Goal: Transaction & Acquisition: Purchase product/service

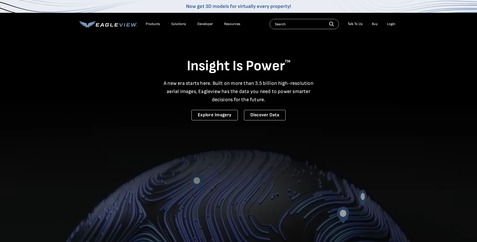
click at [389, 25] on div "Login" at bounding box center [391, 24] width 8 height 5
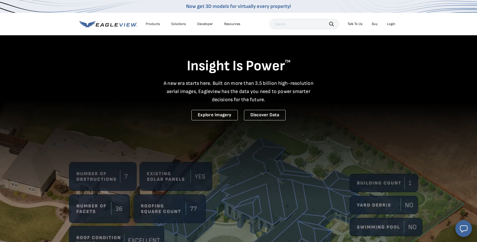
click at [390, 25] on div "Login" at bounding box center [391, 24] width 8 height 5
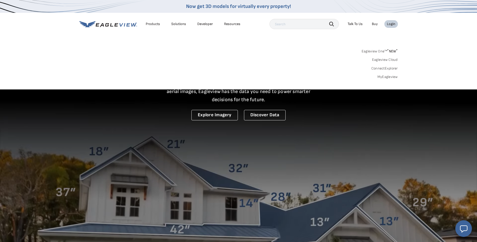
click at [381, 52] on link "Eagleview One™ * NEW *" at bounding box center [380, 50] width 36 height 6
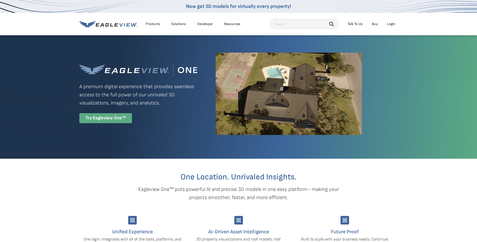
click at [106, 114] on div "Try Eagleview One™" at bounding box center [105, 118] width 53 height 10
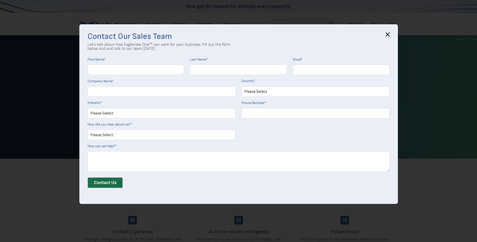
click at [388, 35] on icon at bounding box center [387, 34] width 3 height 3
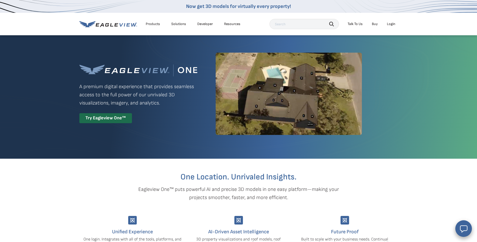
click at [391, 21] on li "Login" at bounding box center [391, 24] width 14 height 8
click at [391, 25] on div "Login" at bounding box center [391, 24] width 8 height 5
click at [153, 24] on div "Products" at bounding box center [153, 24] width 14 height 5
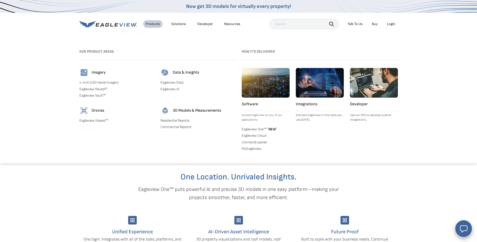
click at [93, 72] on h4 "Imagery" at bounding box center [99, 72] width 14 height 5
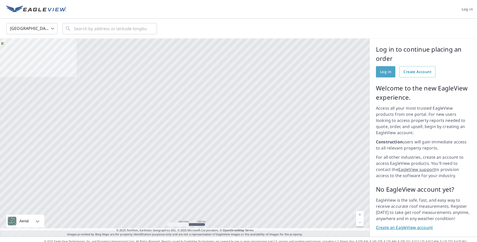
click at [382, 72] on span "Log in" at bounding box center [385, 72] width 11 height 6
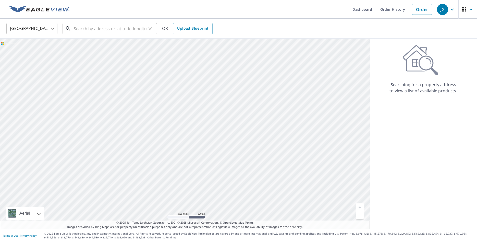
click at [107, 31] on input "text" at bounding box center [110, 28] width 73 height 14
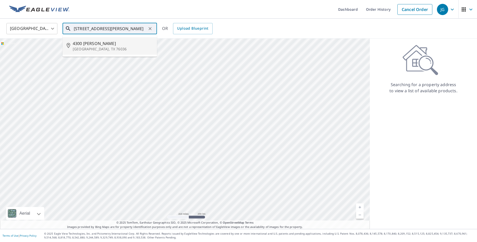
click at [112, 46] on p "[GEOGRAPHIC_DATA], TX 76036" at bounding box center [113, 48] width 80 height 5
type input "[STREET_ADDRESS][PERSON_NAME][PERSON_NAME]"
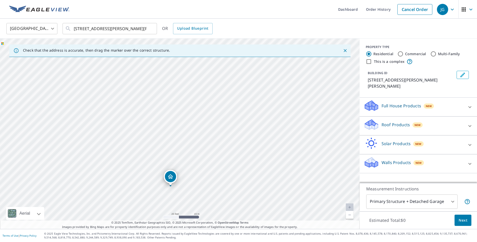
drag, startPoint x: 221, startPoint y: 151, endPoint x: 209, endPoint y: 183, distance: 33.9
click at [209, 183] on div "4300 Jennifer Ln Crowley, TX 76036" at bounding box center [180, 134] width 360 height 190
drag, startPoint x: 213, startPoint y: 166, endPoint x: 211, endPoint y: 156, distance: 10.5
click at [211, 156] on div "4300 Jennifer Ln Crowley, TX 76036" at bounding box center [180, 134] width 360 height 190
drag, startPoint x: 202, startPoint y: 179, endPoint x: 206, endPoint y: 105, distance: 74.9
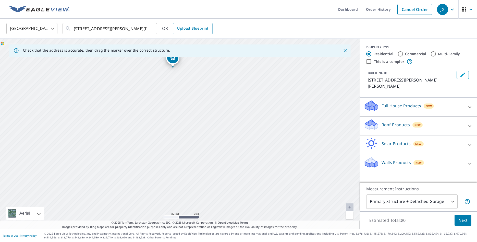
click at [206, 104] on div "4300 Jennifer Ln Crowley, TX 76036" at bounding box center [180, 134] width 360 height 190
drag, startPoint x: 204, startPoint y: 167, endPoint x: 204, endPoint y: 180, distance: 13.0
click at [204, 180] on div "4300 Jennifer Ln Crowley, TX 76036" at bounding box center [180, 134] width 360 height 190
click at [437, 120] on div "Roof Products New" at bounding box center [414, 125] width 100 height 15
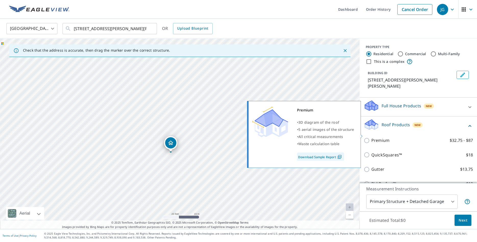
click at [371, 137] on input "Premium $32.75 - $87" at bounding box center [368, 140] width 8 height 6
checkbox input "true"
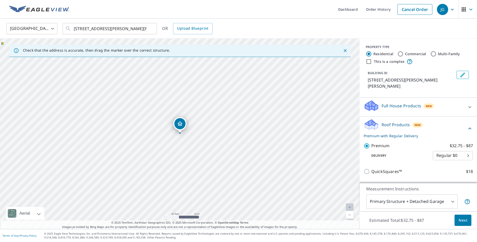
click at [443, 118] on div "Roof Products New Premium with Regular Delivery" at bounding box center [415, 128] width 103 height 20
click at [463, 218] on span "Next" at bounding box center [463, 220] width 9 height 6
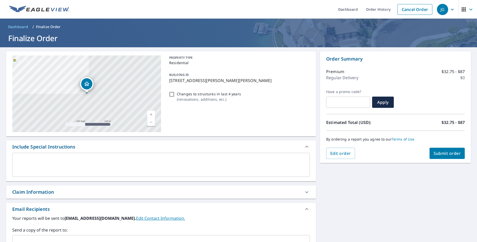
click at [452, 154] on span "Submit order" at bounding box center [447, 153] width 27 height 6
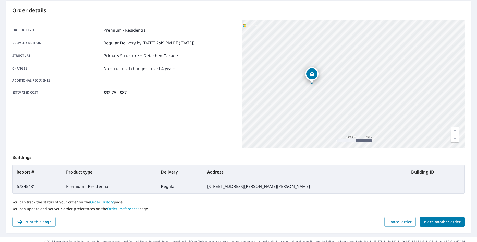
scroll to position [59, 0]
